Goal: Information Seeking & Learning: Find specific fact

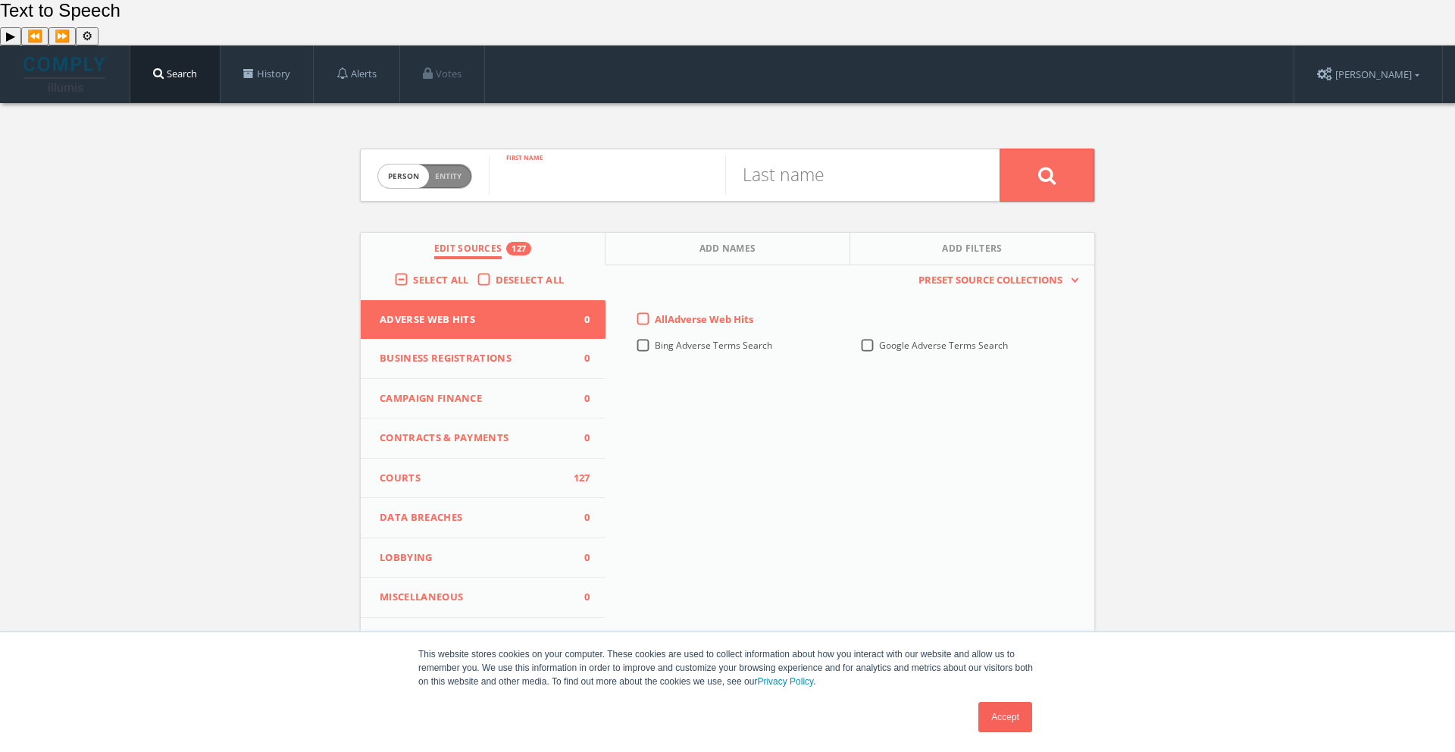
click at [584, 155] on input "text" at bounding box center [607, 174] width 236 height 39
type input "[PERSON_NAME]"
type input "manda"
click at [1024, 148] on button at bounding box center [1046, 174] width 95 height 53
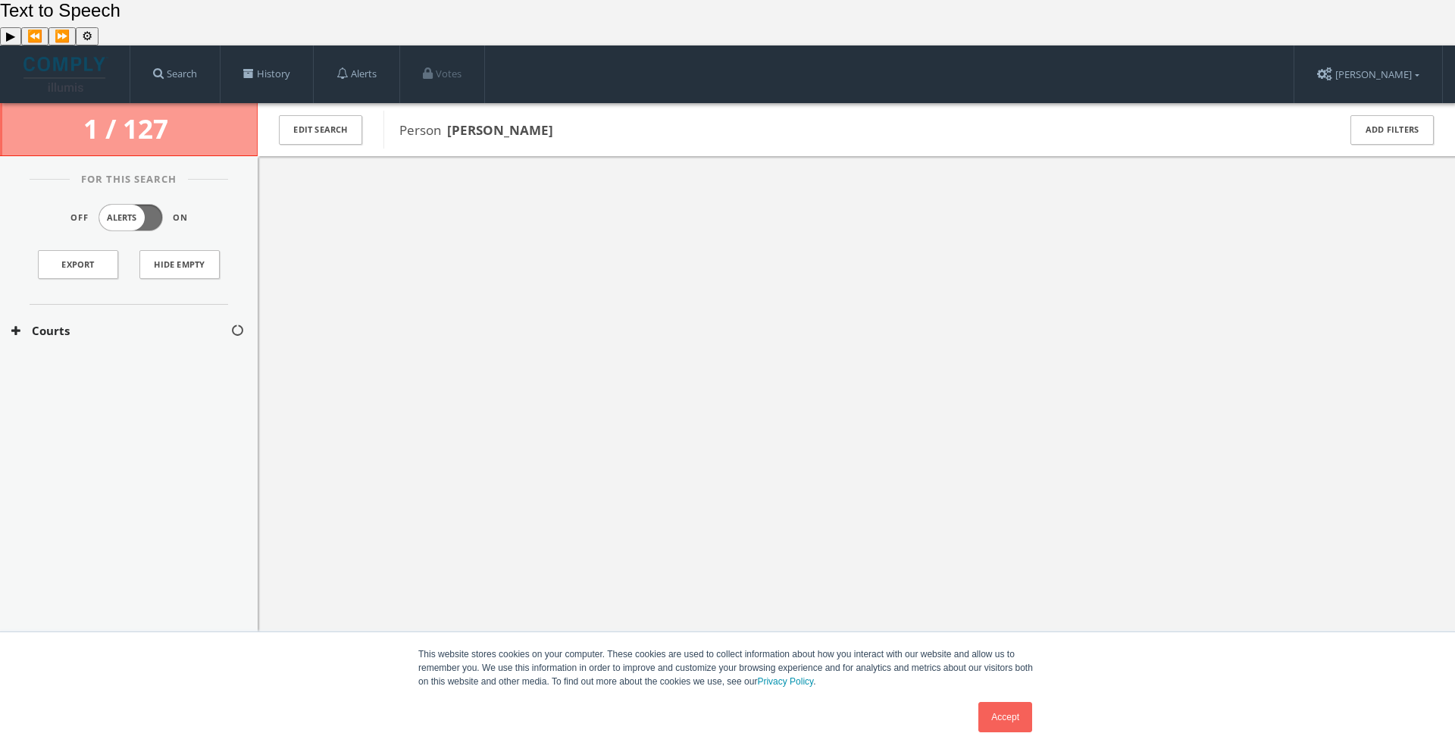
click at [18, 325] on icon at bounding box center [15, 330] width 9 height 11
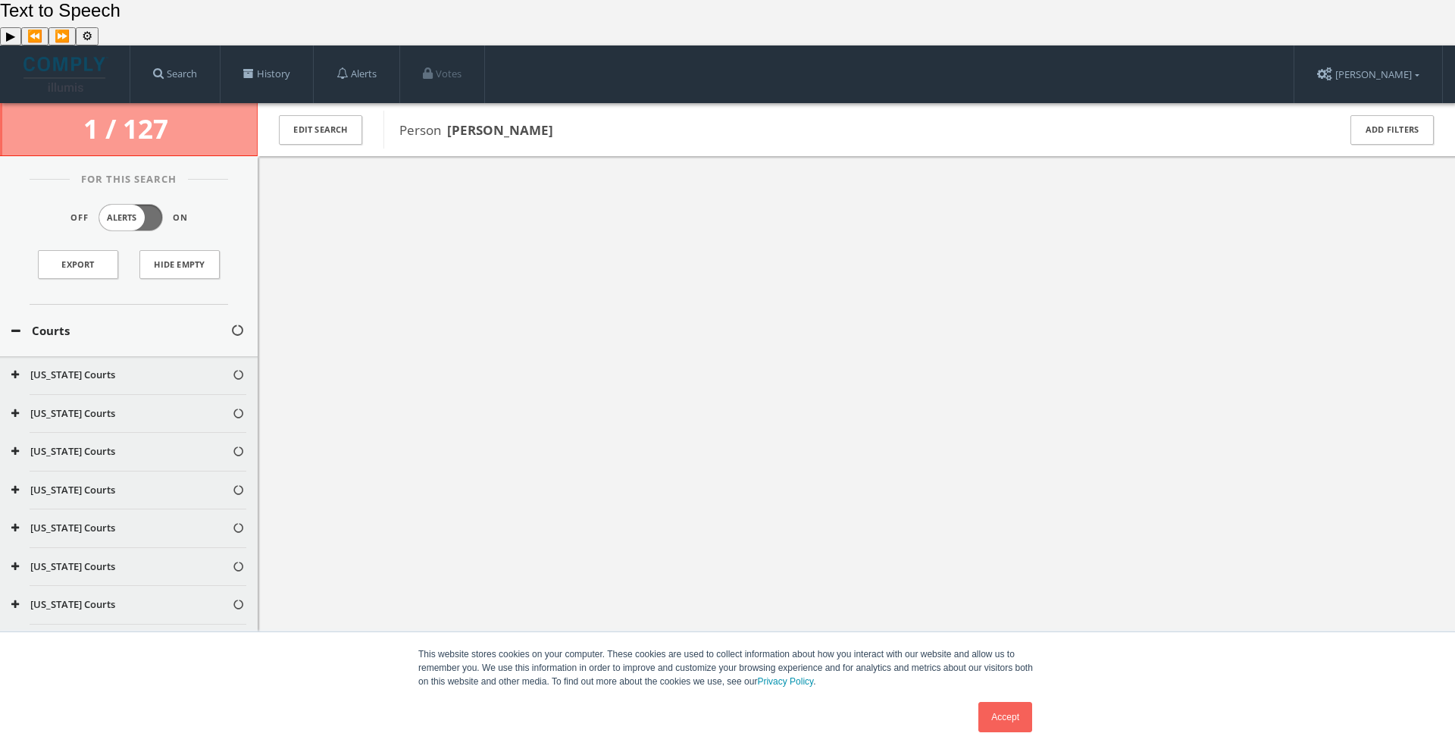
click at [20, 322] on button "Courts" at bounding box center [120, 330] width 219 height 17
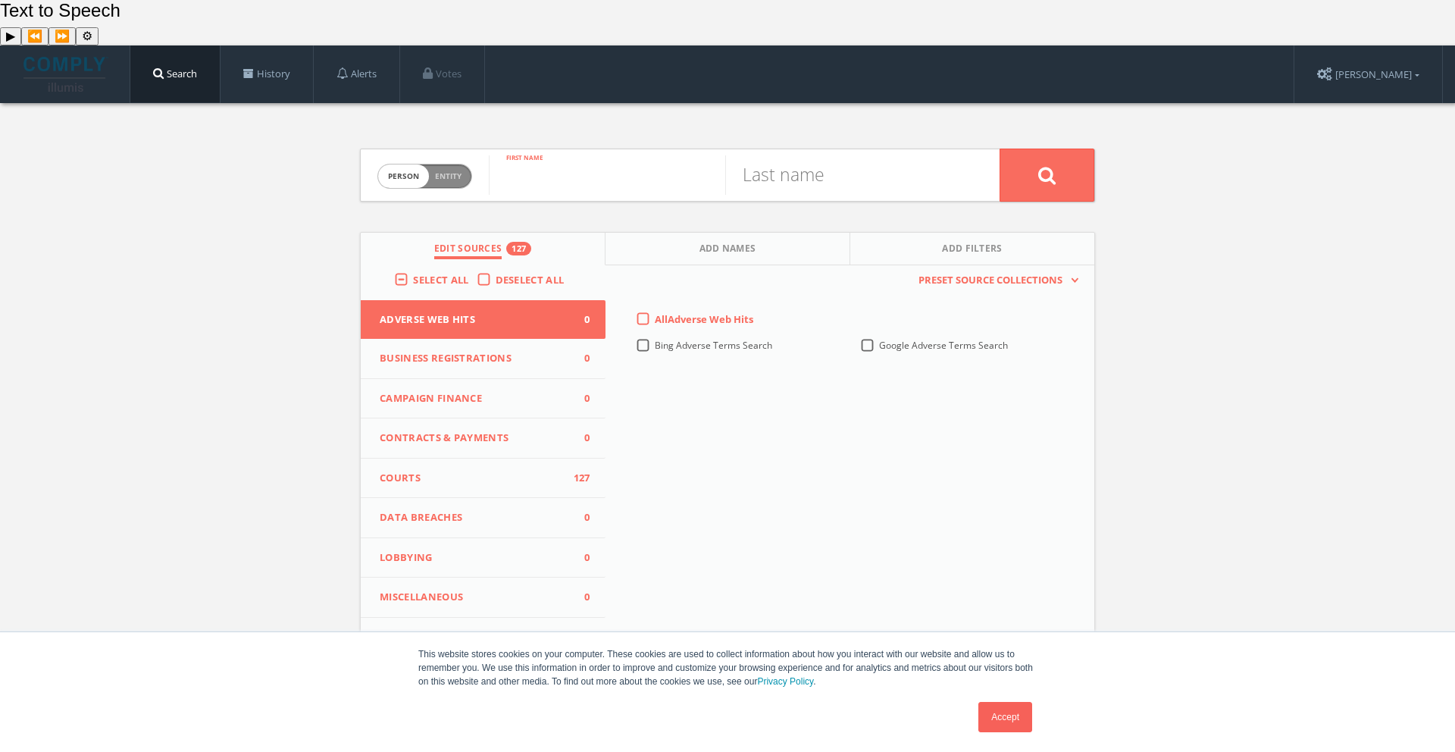
click at [583, 155] on input "text" at bounding box center [607, 174] width 236 height 39
type input "matt"
type input "manda"
click at [1033, 148] on button at bounding box center [1046, 174] width 95 height 53
click at [420, 164] on span "person" at bounding box center [403, 175] width 51 height 23
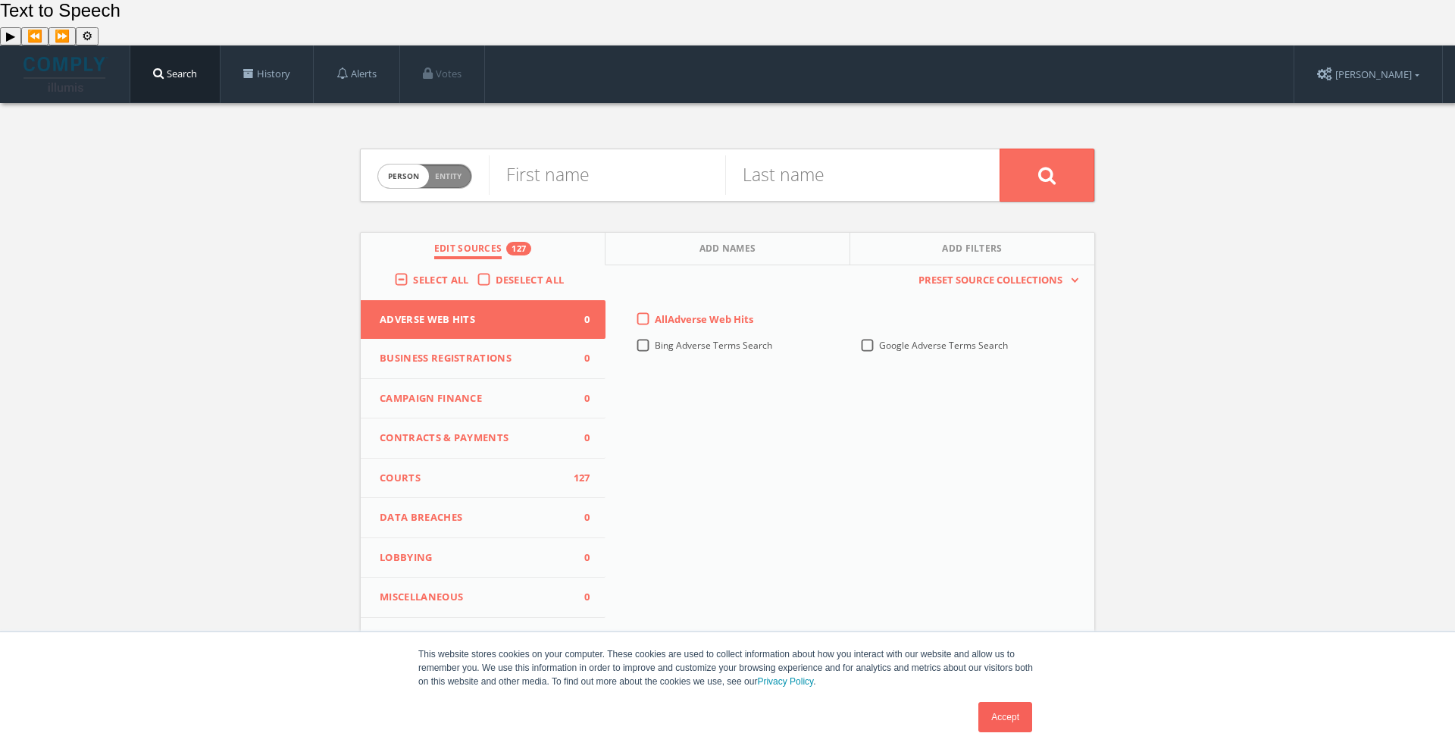
checkbox input "true"
click at [582, 155] on input "text" at bounding box center [744, 174] width 511 height 39
type input "firehouse strategies"
click at [999, 148] on button at bounding box center [1046, 174] width 95 height 53
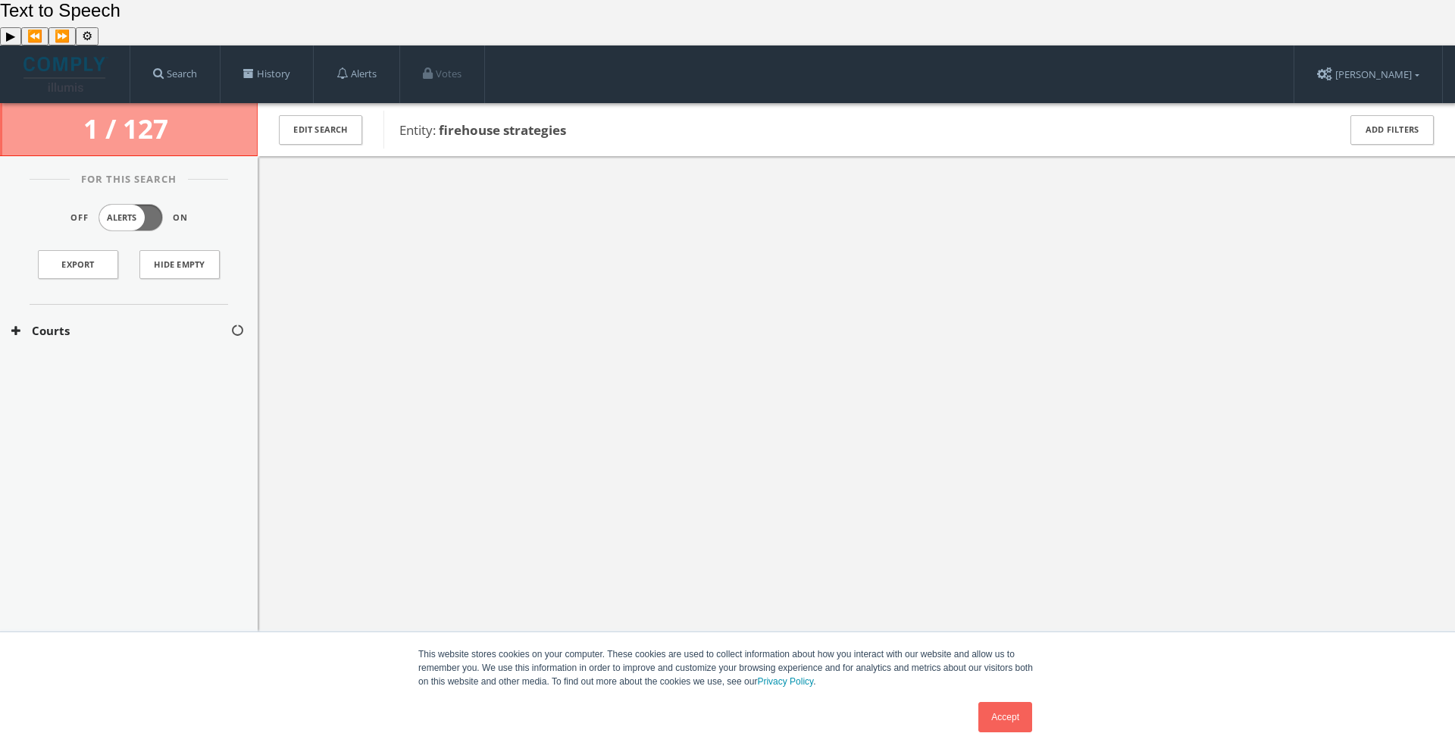
click at [996, 714] on link "Accept" at bounding box center [1005, 717] width 54 height 30
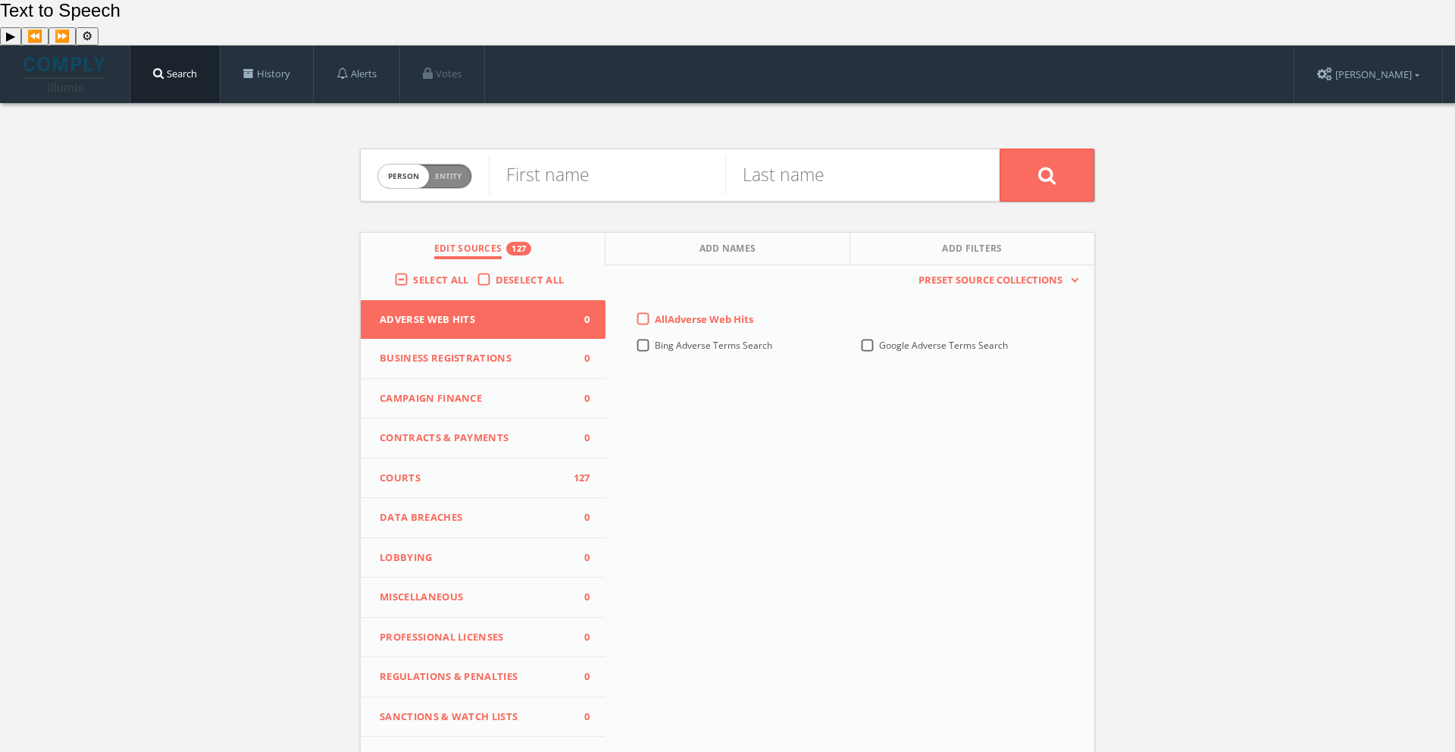
click at [475, 351] on span "Business Registrations" at bounding box center [474, 358] width 188 height 15
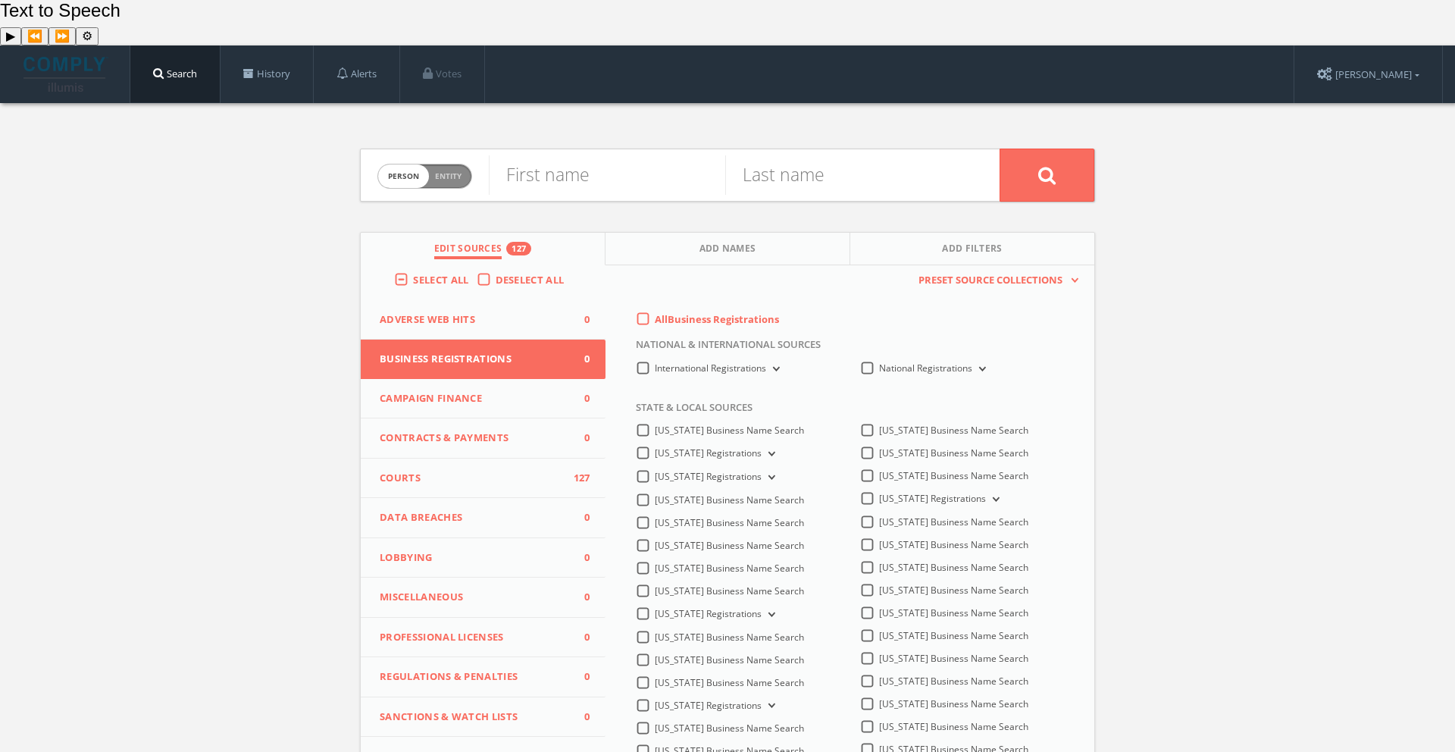
click at [472, 391] on span "Campaign Finance" at bounding box center [474, 398] width 188 height 15
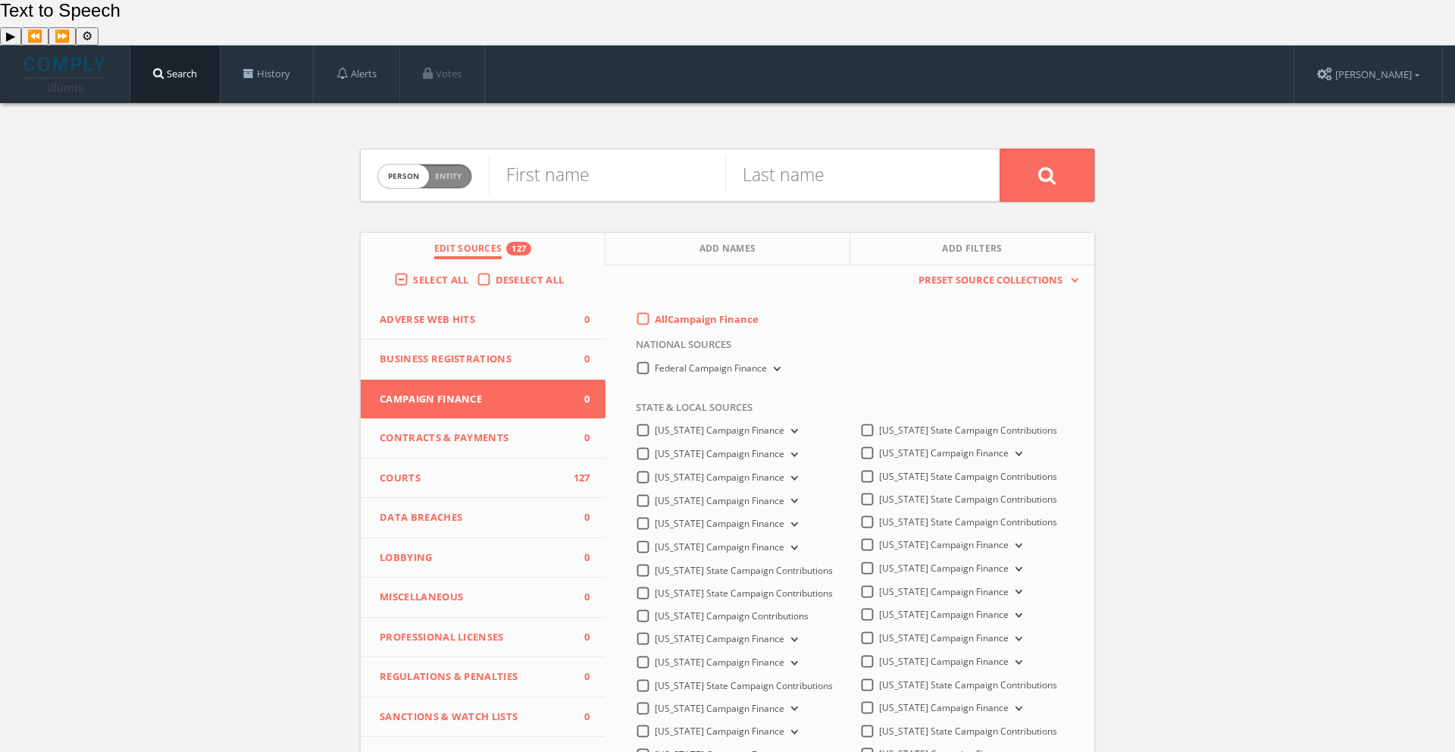
click at [472, 392] on span "Campaign Finance" at bounding box center [474, 399] width 188 height 15
click at [655, 361] on label "Federal Campaign Finance" at bounding box center [719, 368] width 129 height 14
click at [0, 0] on Finance-all "Federal Campaign Finance" at bounding box center [0, 0] width 0 height 0
click at [655, 361] on label "Federal Campaign Finance" at bounding box center [719, 368] width 129 height 14
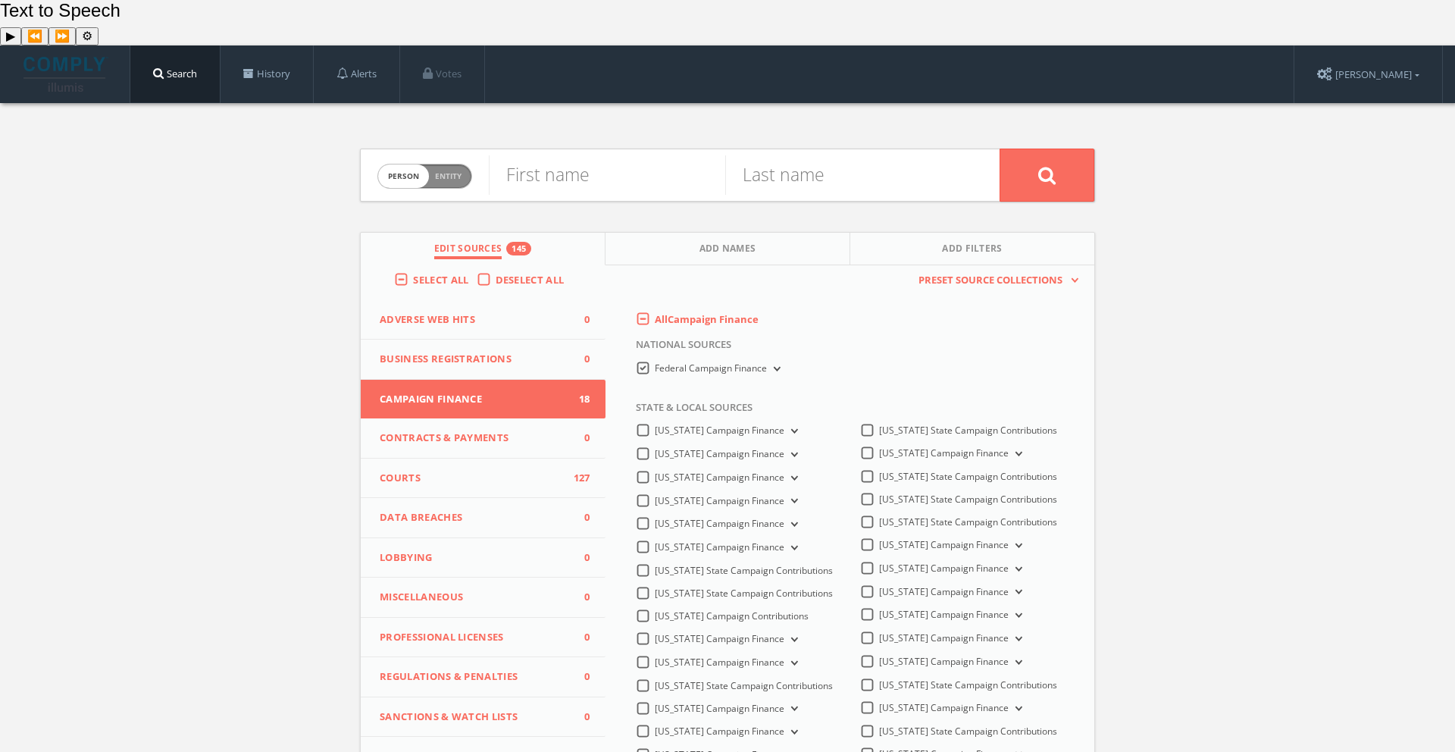
click at [0, 0] on Finance-all "Federal Campaign Finance" at bounding box center [0, 0] width 0 height 0
click at [655, 312] on label "All Campaign Finance" at bounding box center [707, 319] width 104 height 15
click at [0, 0] on Finance-all-0 "All Campaign Finance" at bounding box center [0, 0] width 0 height 0
click at [576, 155] on input "text" at bounding box center [607, 174] width 236 height 39
click at [405, 164] on span "person" at bounding box center [403, 175] width 51 height 23
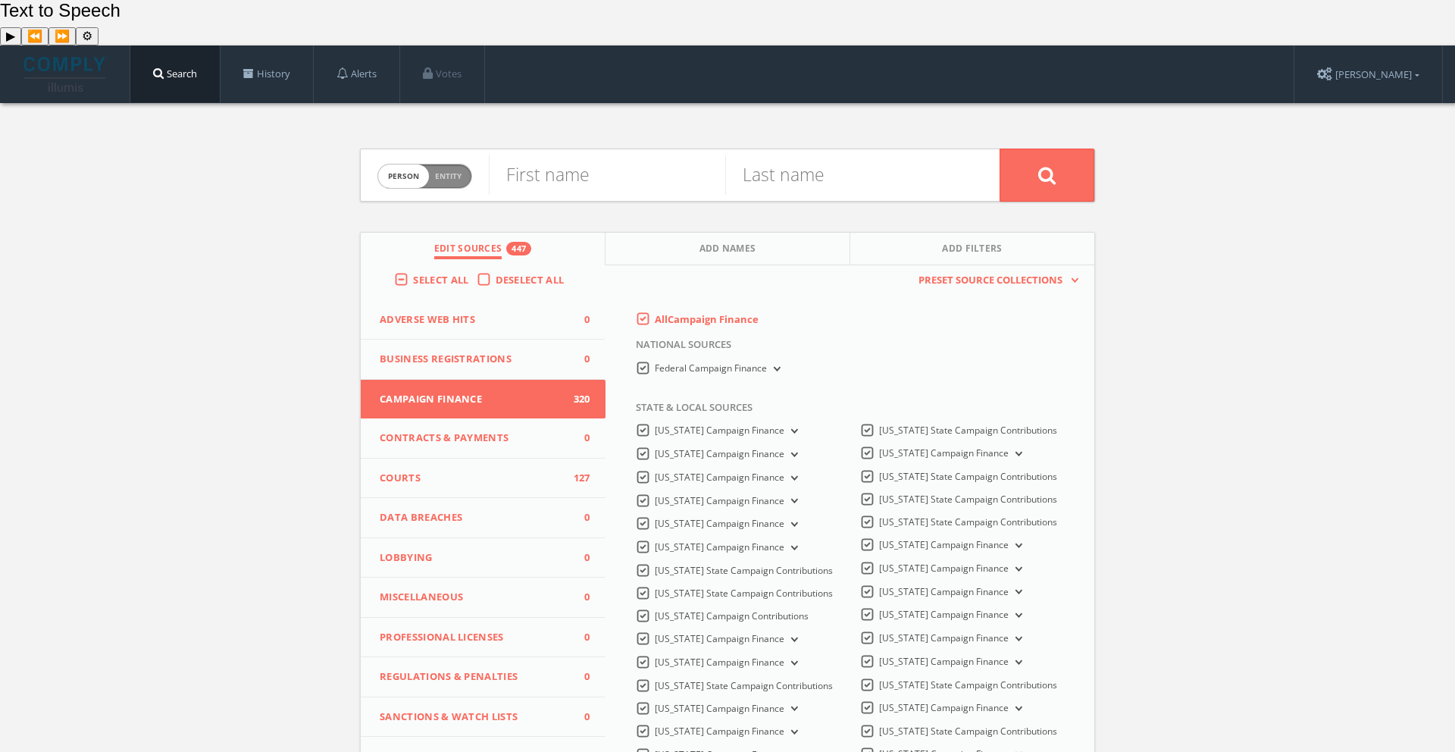
checkbox input "true"
click at [578, 155] on input "text" at bounding box center [744, 174] width 511 height 39
type input "firehouse strategies"
click at [1057, 148] on button at bounding box center [1046, 174] width 95 height 53
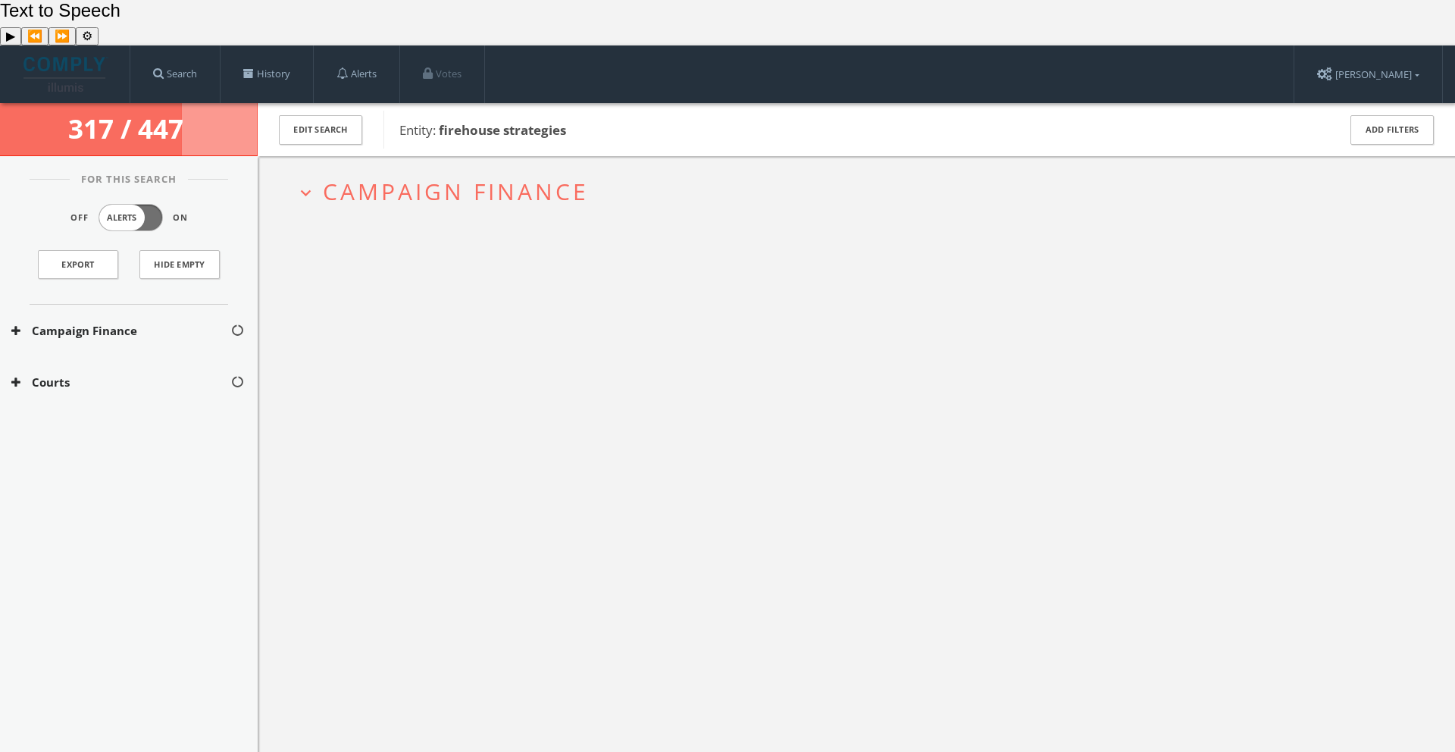
click at [179, 111] on span "317 / 447" at bounding box center [128, 129] width 121 height 36
click at [499, 121] on b "firehouse strategies" at bounding box center [502, 129] width 127 height 17
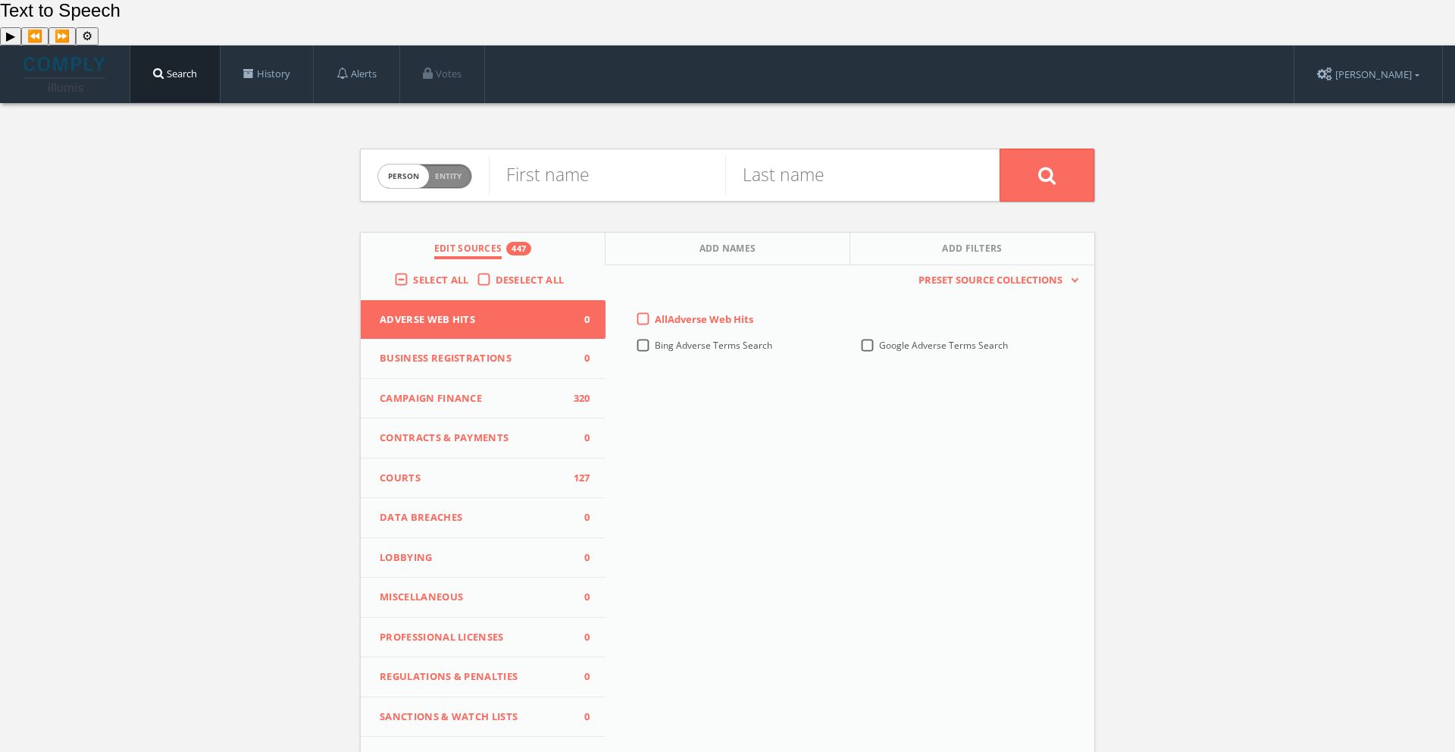
click at [470, 312] on span "Adverse Web Hits" at bounding box center [474, 319] width 188 height 15
click at [413, 273] on label "Select All" at bounding box center [444, 280] width 63 height 15
click at [0, 0] on input "Select All" at bounding box center [0, 0] width 0 height 0
click at [458, 391] on span "Campaign Finance" at bounding box center [474, 398] width 188 height 15
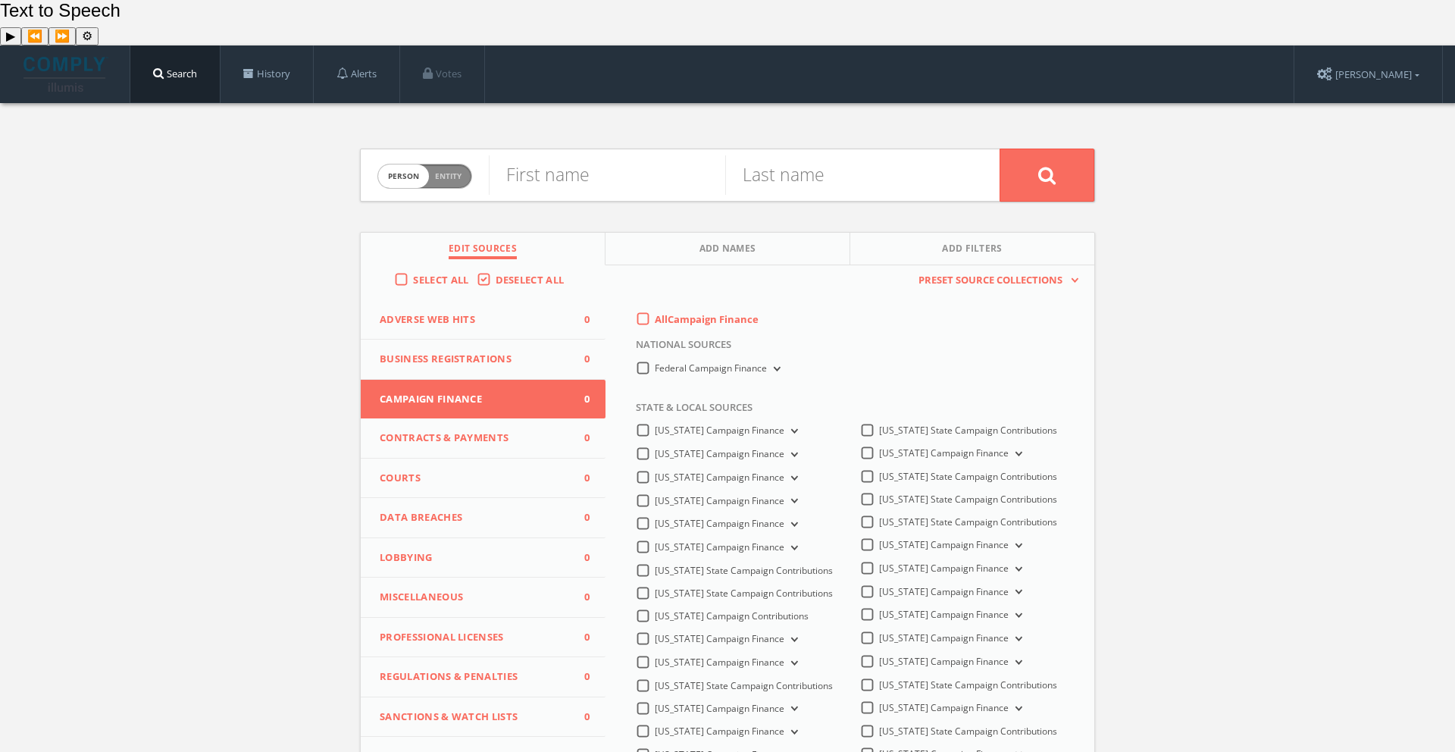
click at [402, 164] on span "person" at bounding box center [403, 175] width 51 height 23
checkbox input "true"
click at [599, 155] on input "text" at bounding box center [744, 174] width 511 height 39
type input "firehouse strategies"
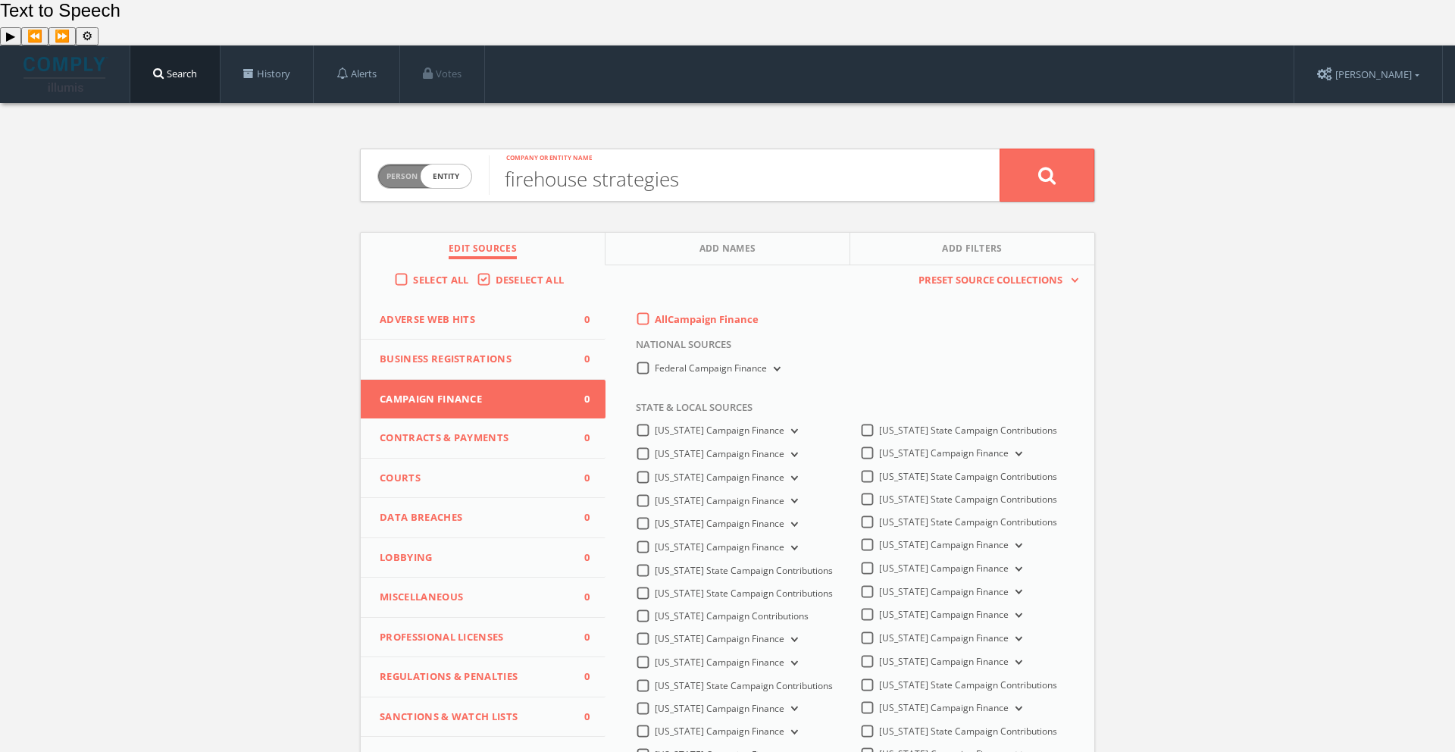
click at [636, 312] on div "All Campaign Finance" at bounding box center [697, 319] width 123 height 14
click at [655, 312] on label "All Campaign Finance" at bounding box center [707, 319] width 104 height 15
click at [0, 0] on Finance-all-0 "All Campaign Finance" at bounding box center [0, 0] width 0 height 0
click at [1039, 148] on button at bounding box center [1046, 174] width 95 height 53
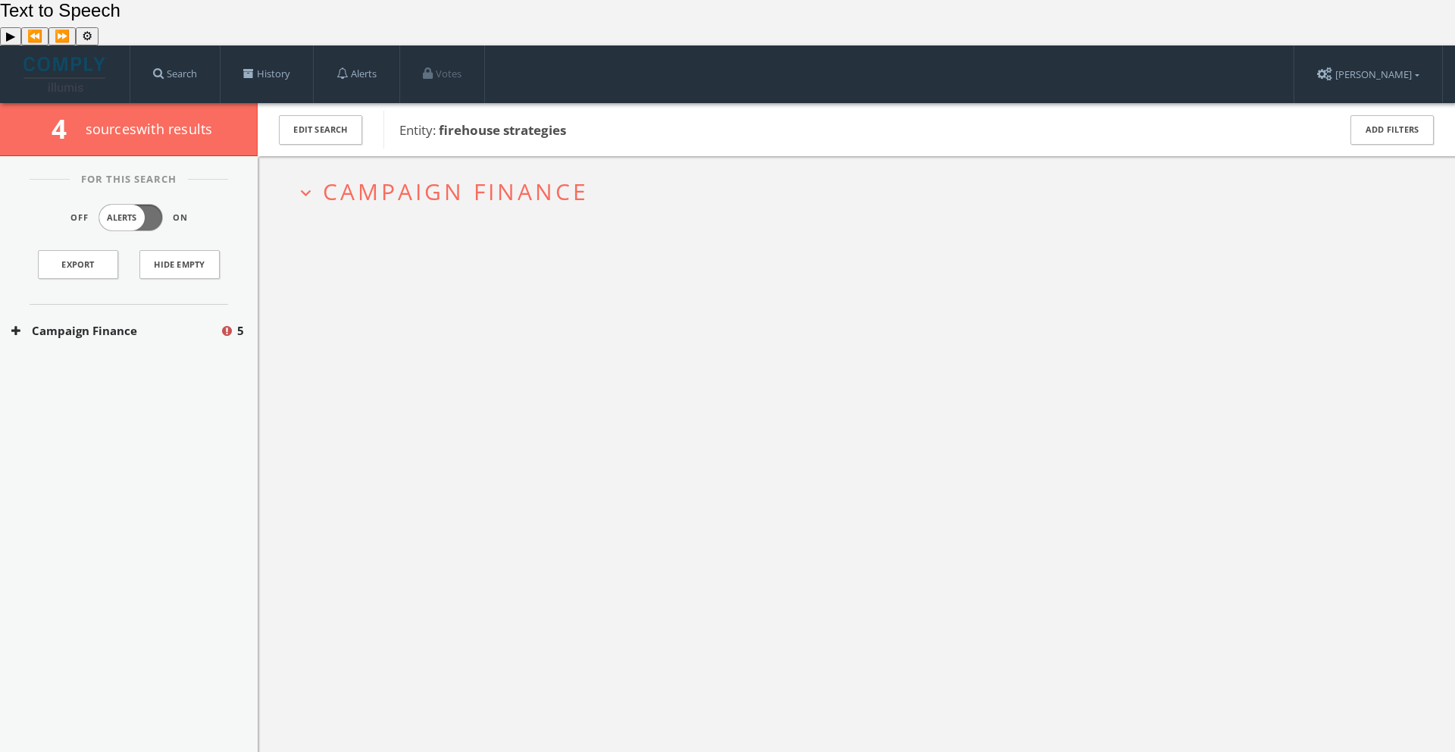
click at [12, 325] on icon at bounding box center [15, 330] width 9 height 11
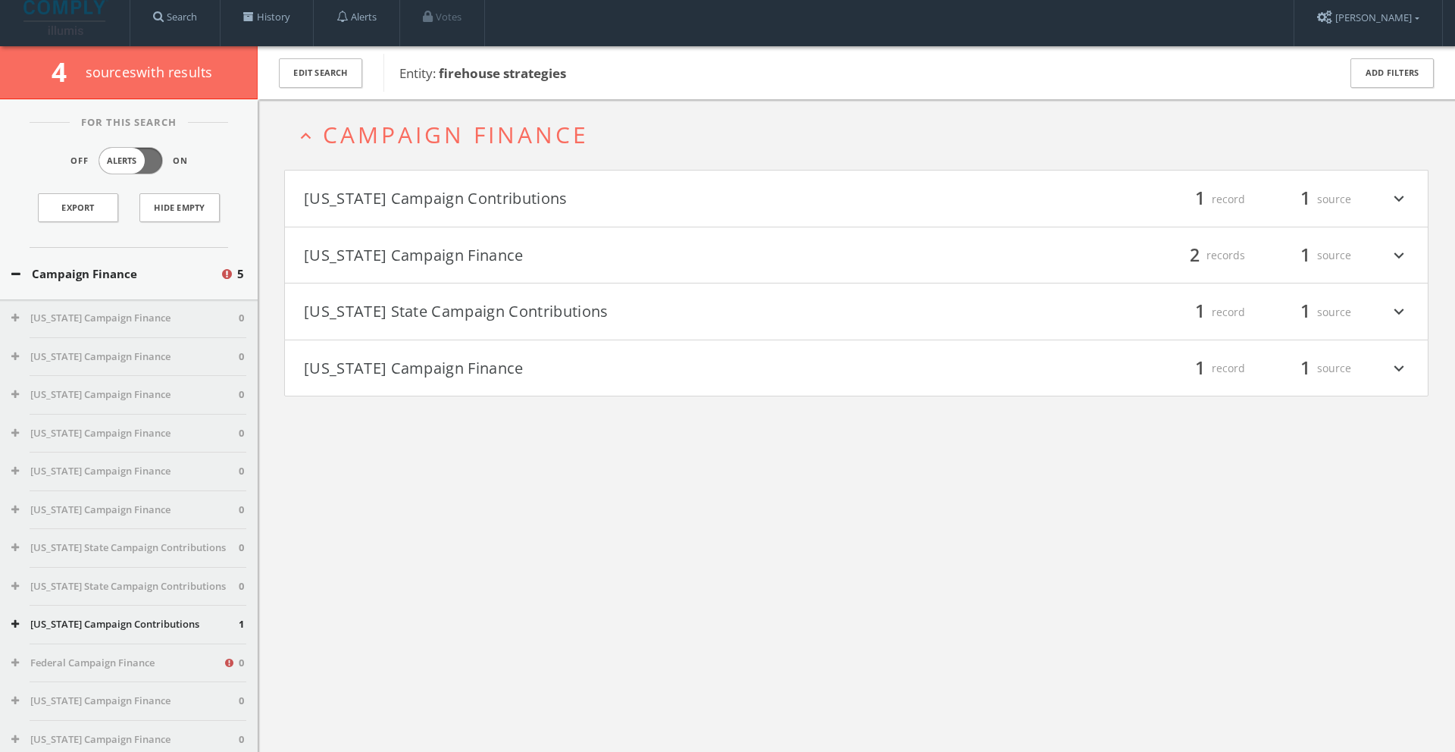
scroll to position [58, 0]
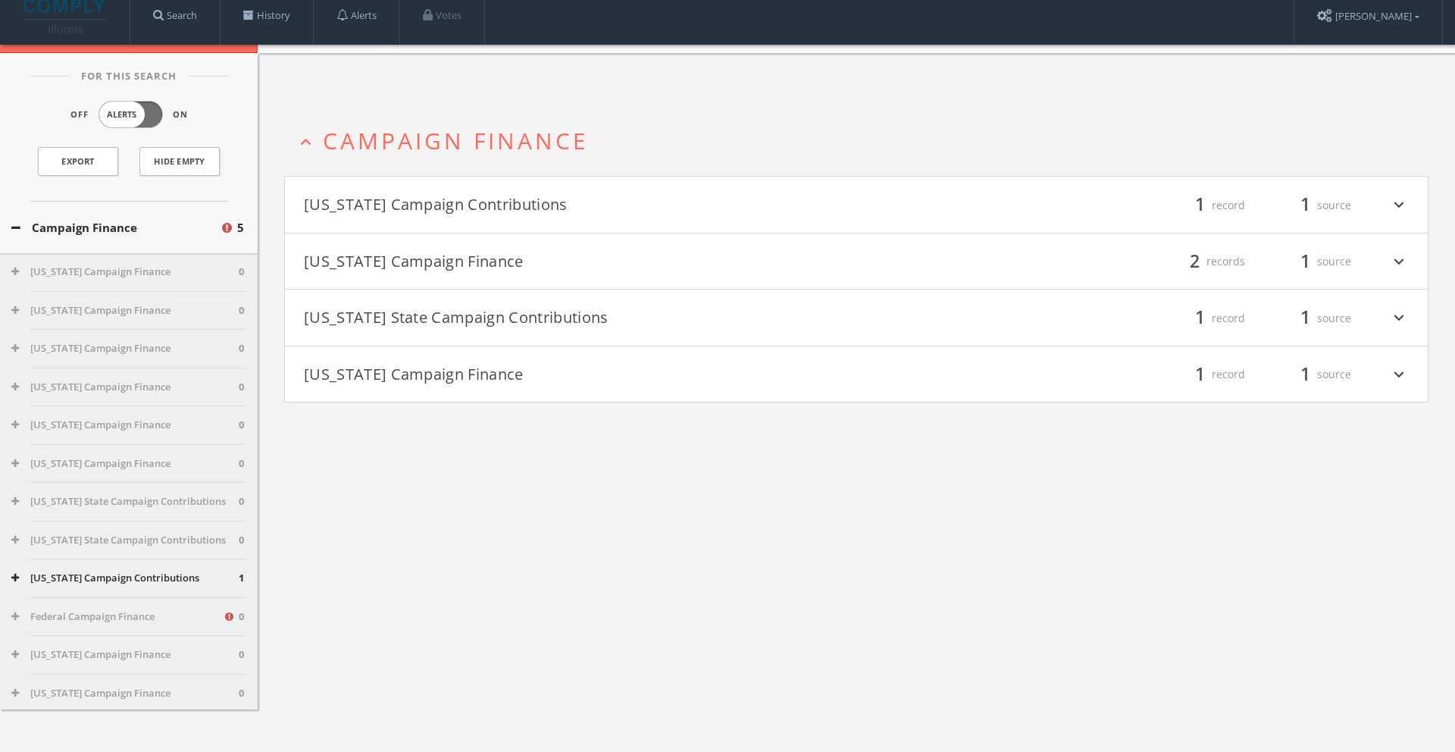
click at [1403, 192] on icon "expand_more" at bounding box center [1399, 205] width 20 height 26
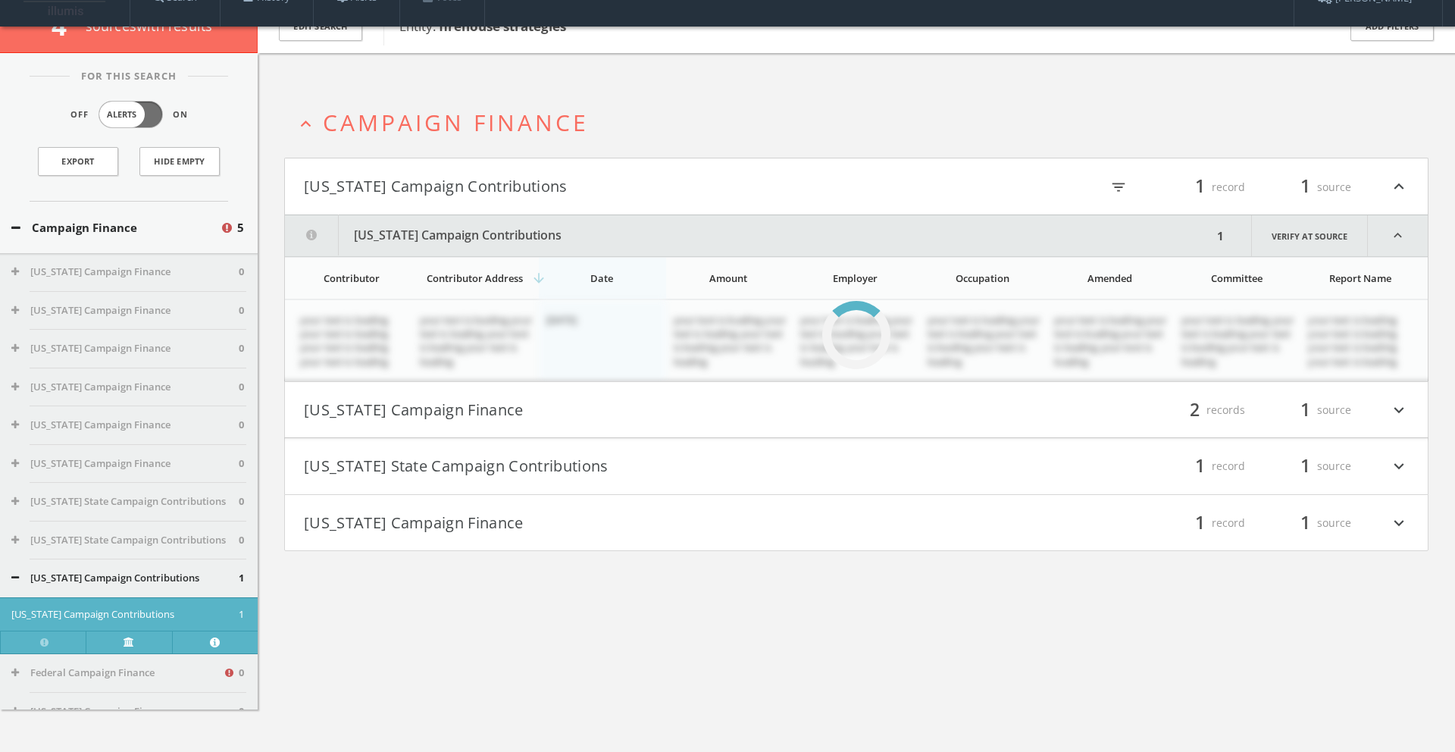
scroll to position [89, 0]
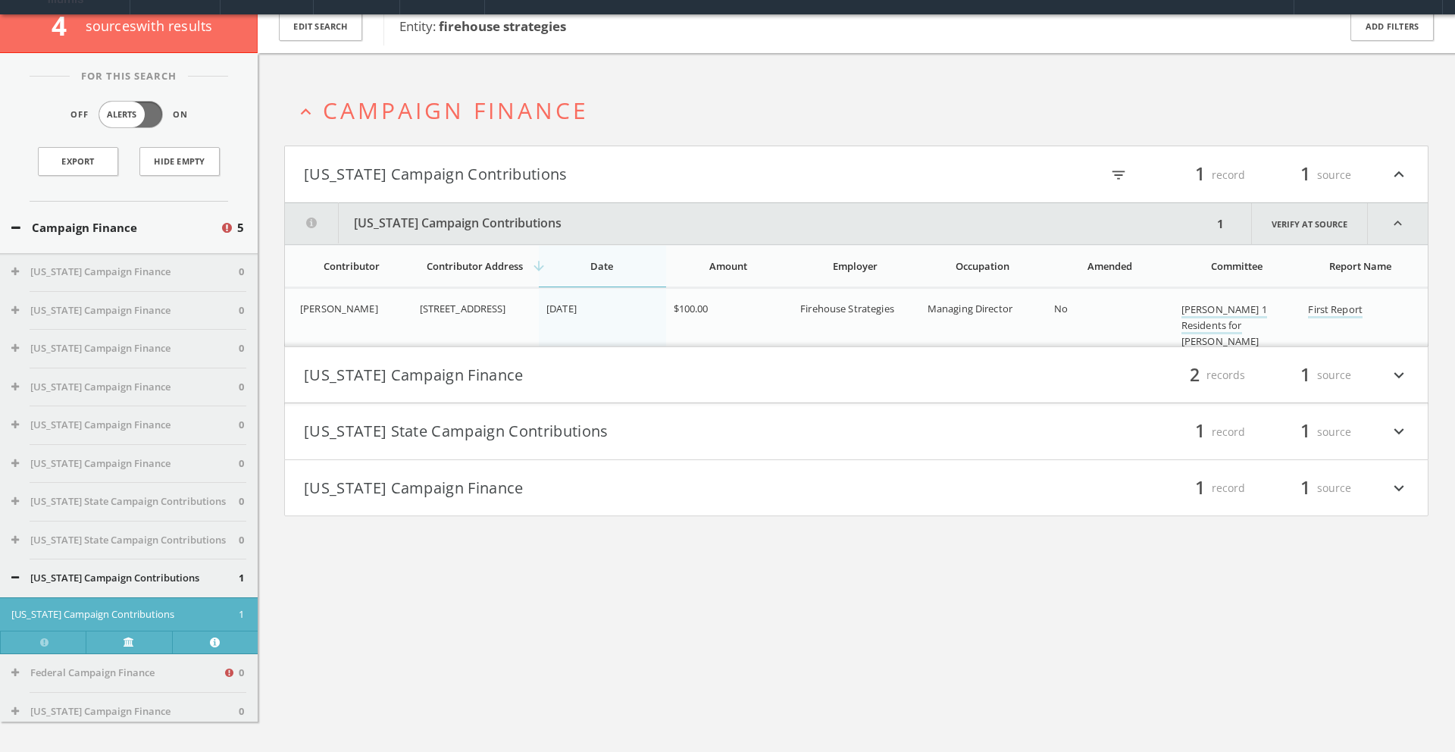
click at [1405, 362] on icon "expand_more" at bounding box center [1399, 375] width 20 height 26
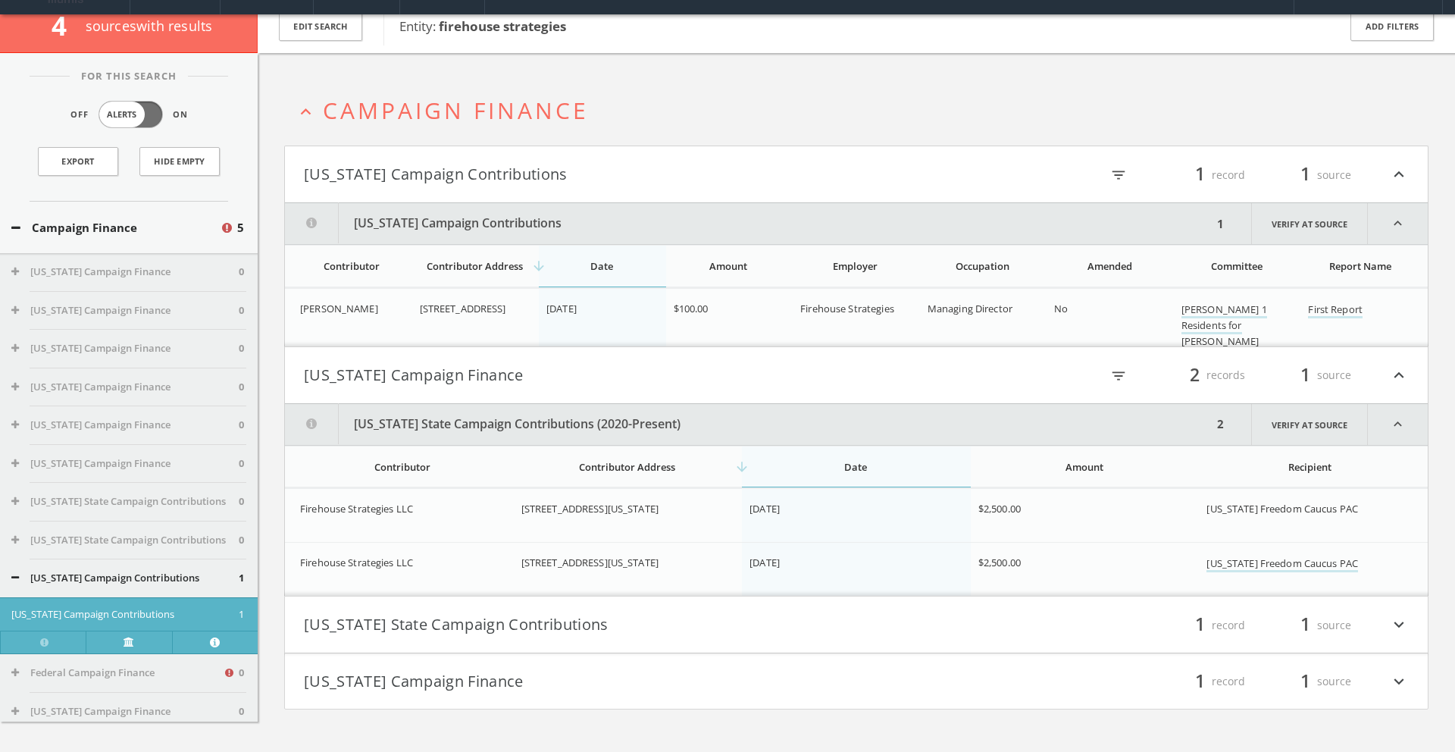
click at [1399, 611] on icon "expand_more" at bounding box center [1399, 624] width 20 height 26
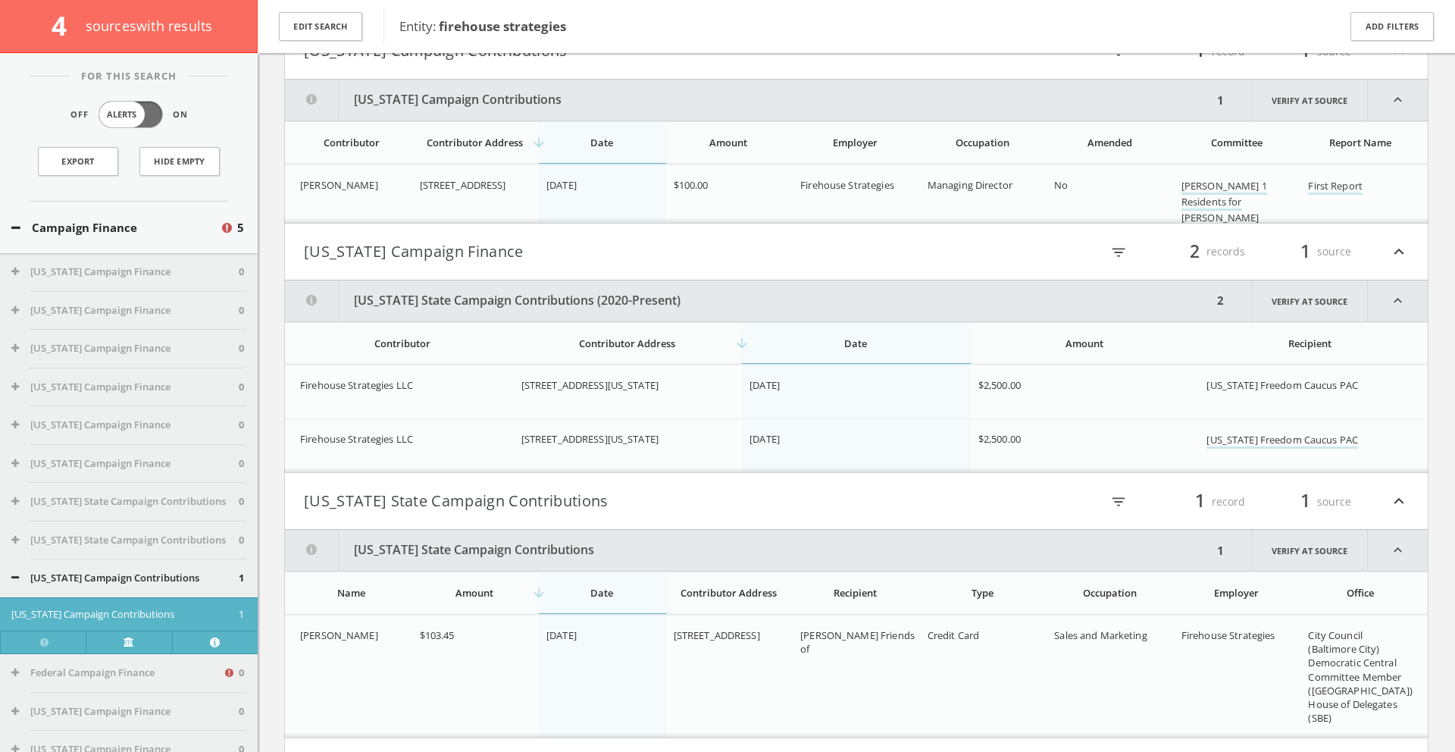
scroll to position [263, 0]
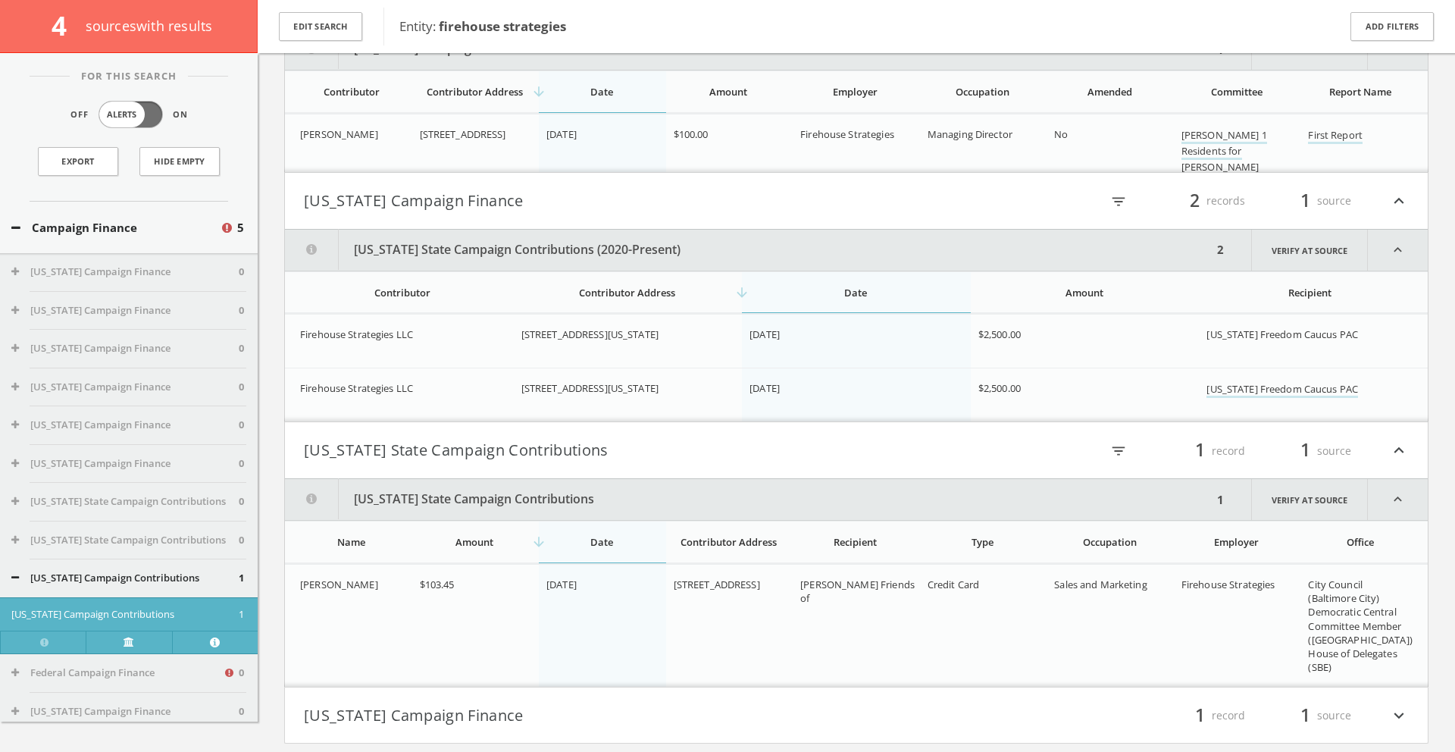
click at [1400, 702] on icon "expand_more" at bounding box center [1399, 715] width 20 height 26
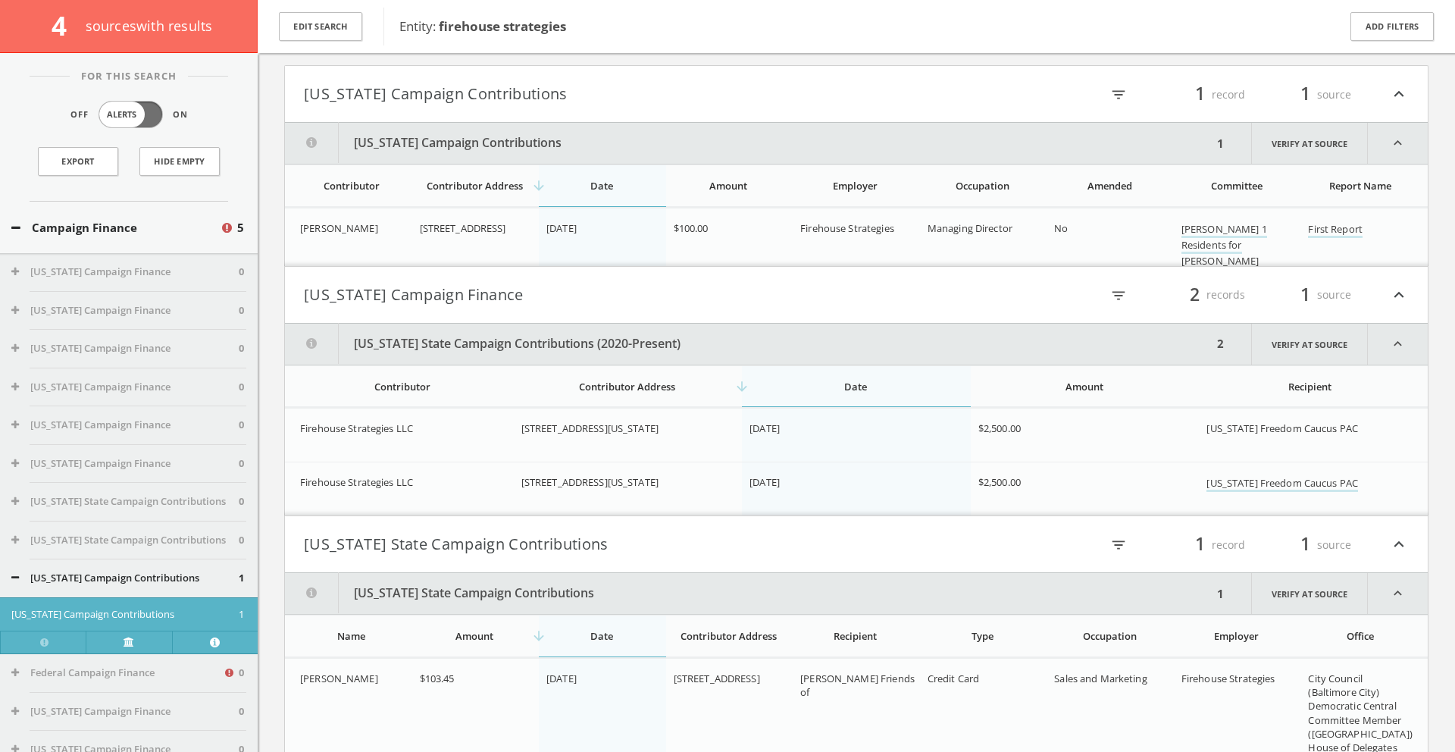
scroll to position [165, 0]
click at [1378, 412] on td "[US_STATE] Freedom Caucus PAC" at bounding box center [1313, 439] width 229 height 54
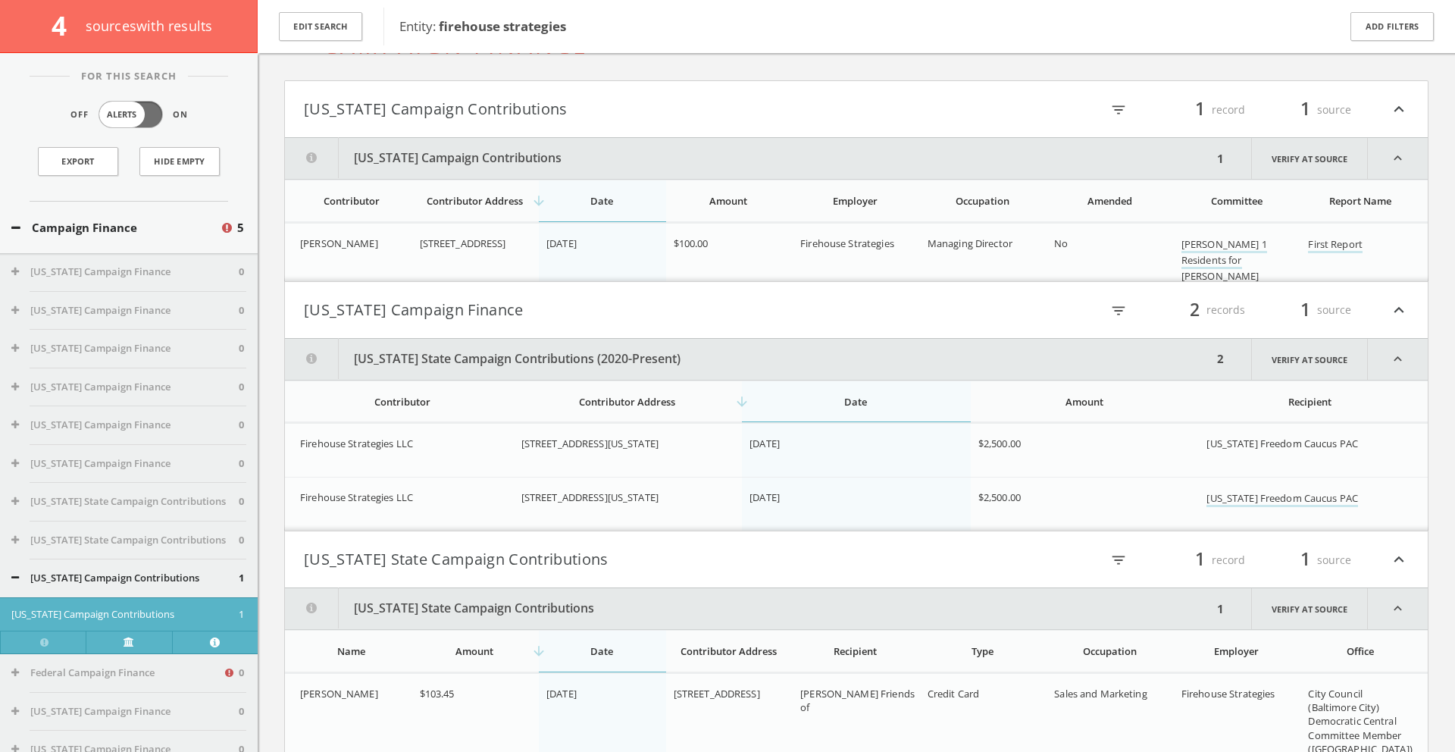
scroll to position [156, 0]
click at [1290, 336] on link "Verify at source" at bounding box center [1309, 356] width 117 height 41
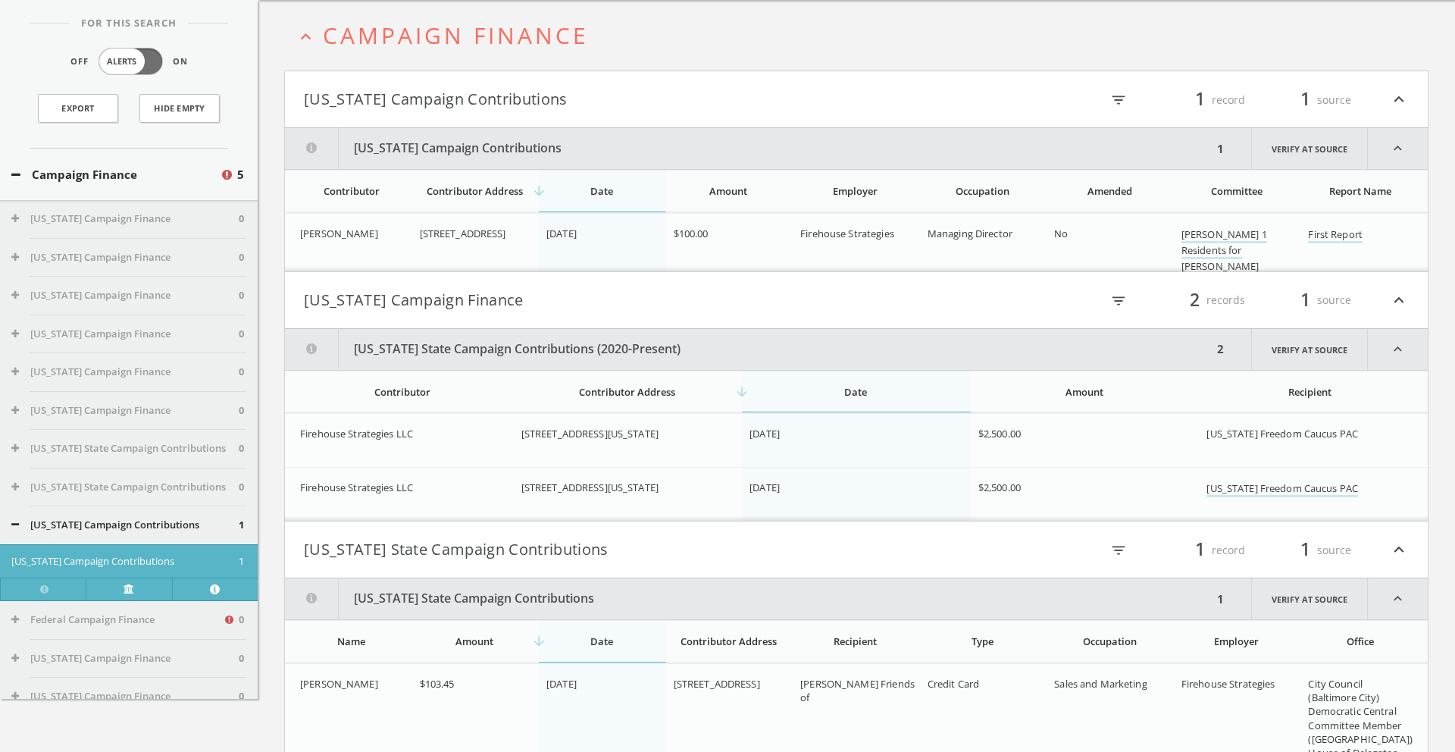
scroll to position [0, 0]
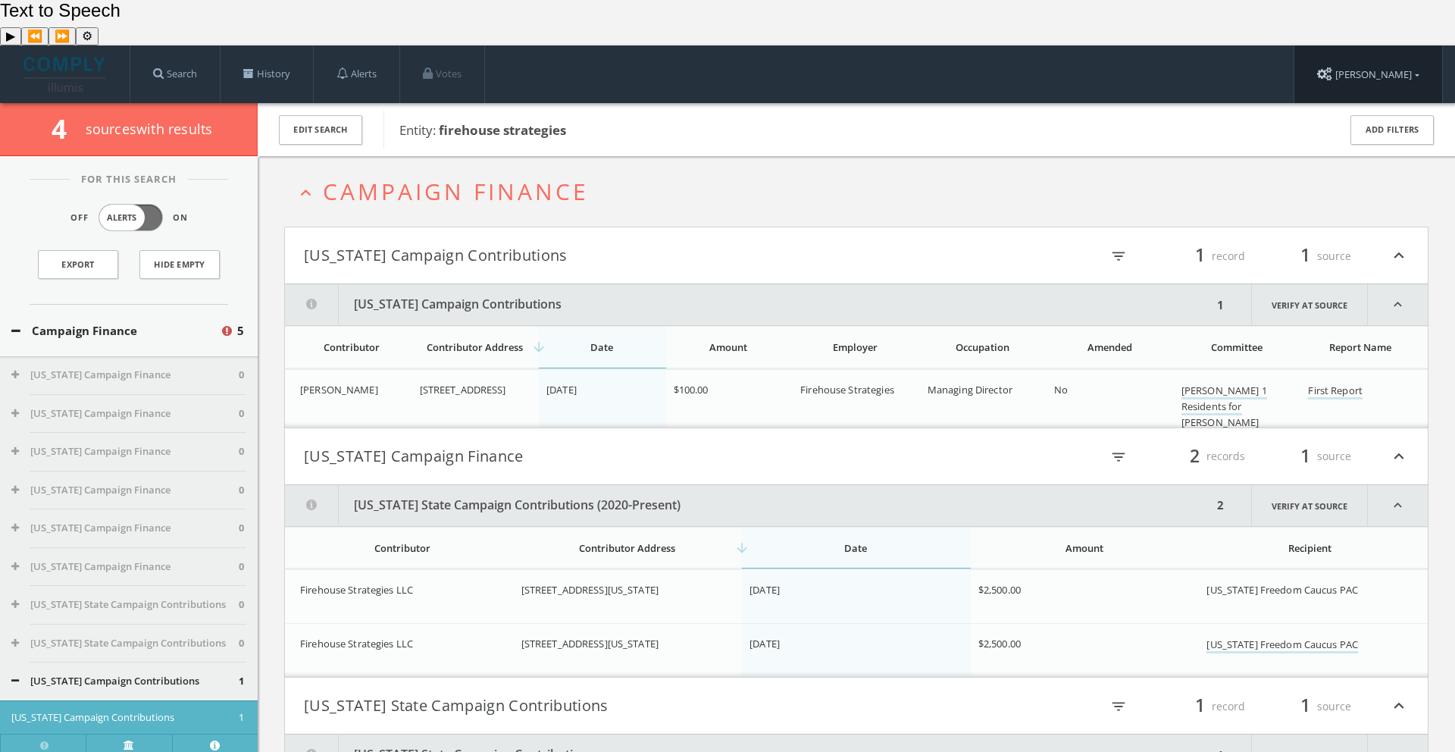
click at [1386, 45] on link "[PERSON_NAME]" at bounding box center [1368, 74] width 148 height 58
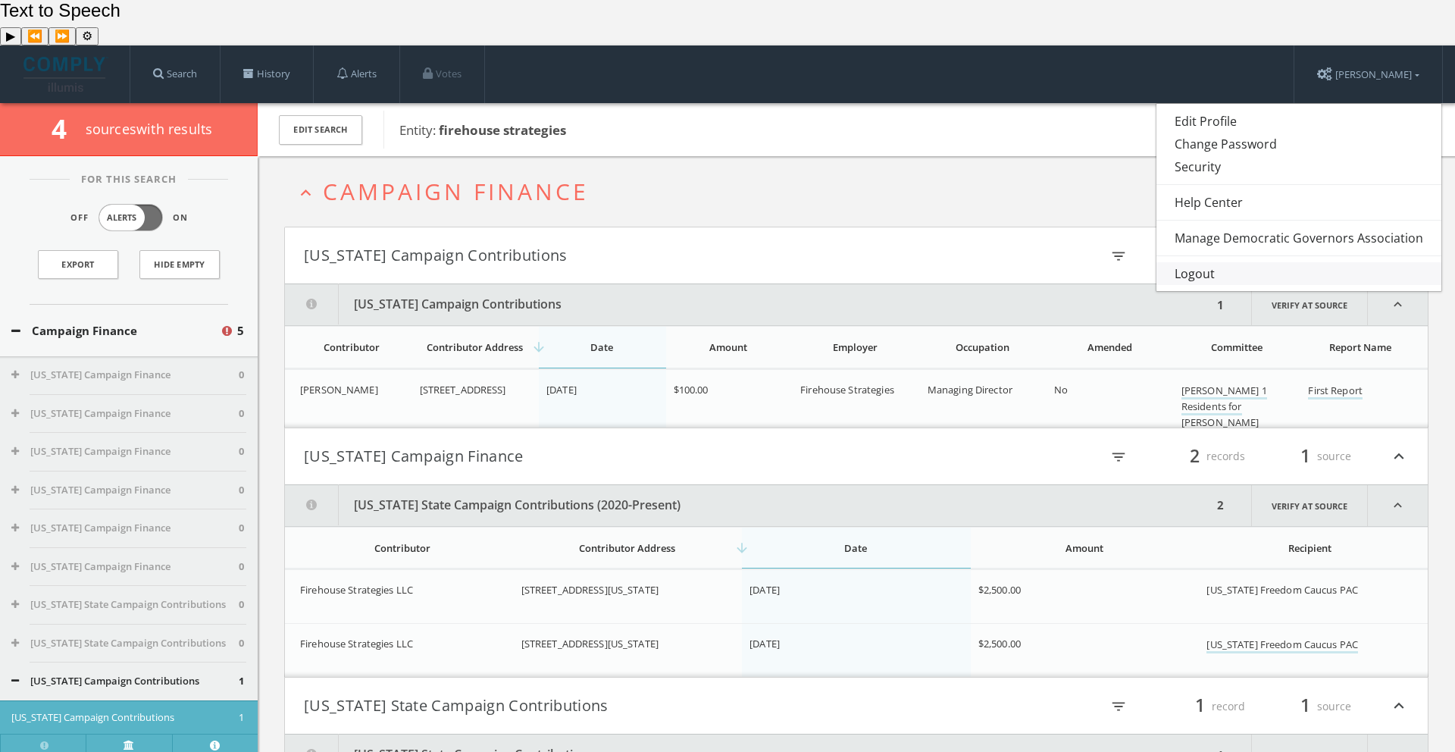
click at [1189, 262] on link "Logout" at bounding box center [1298, 273] width 285 height 23
